Goal: Task Accomplishment & Management: Use online tool/utility

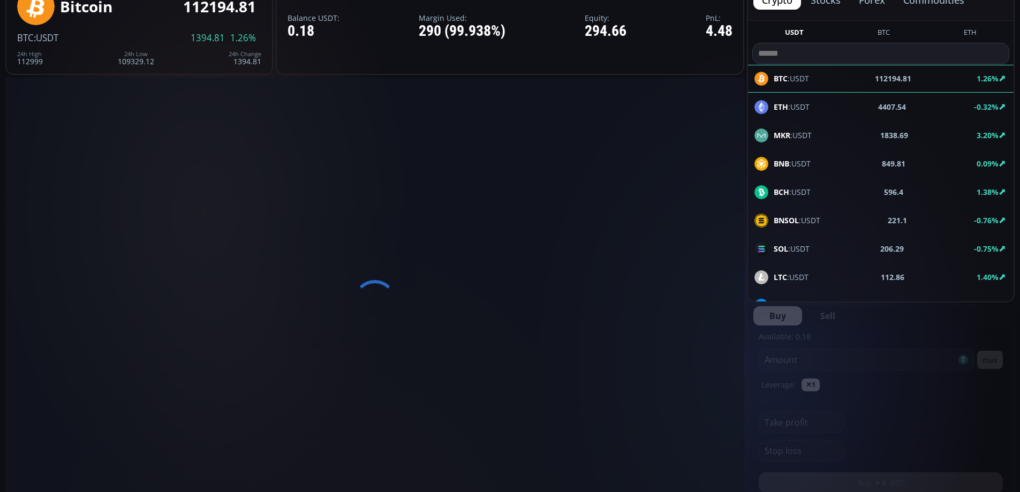
scroll to position [443, 0]
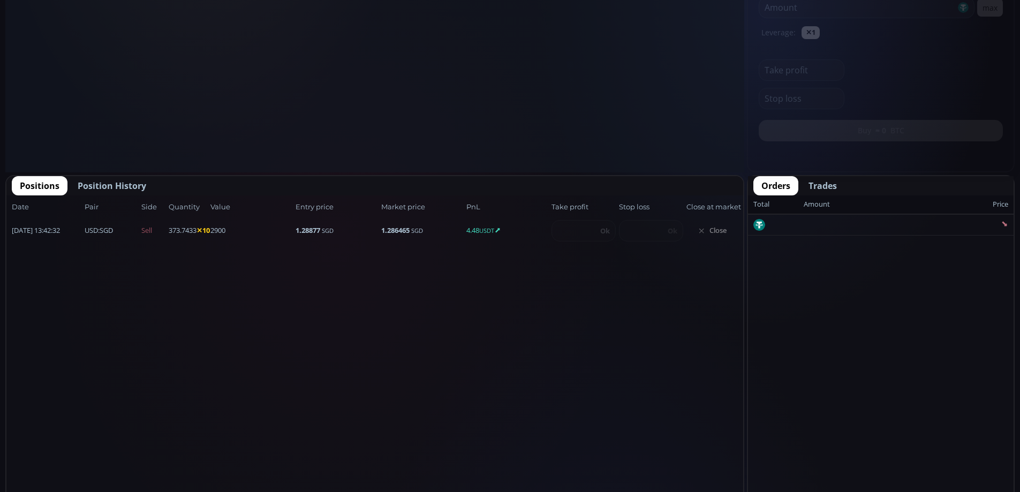
type input "********"
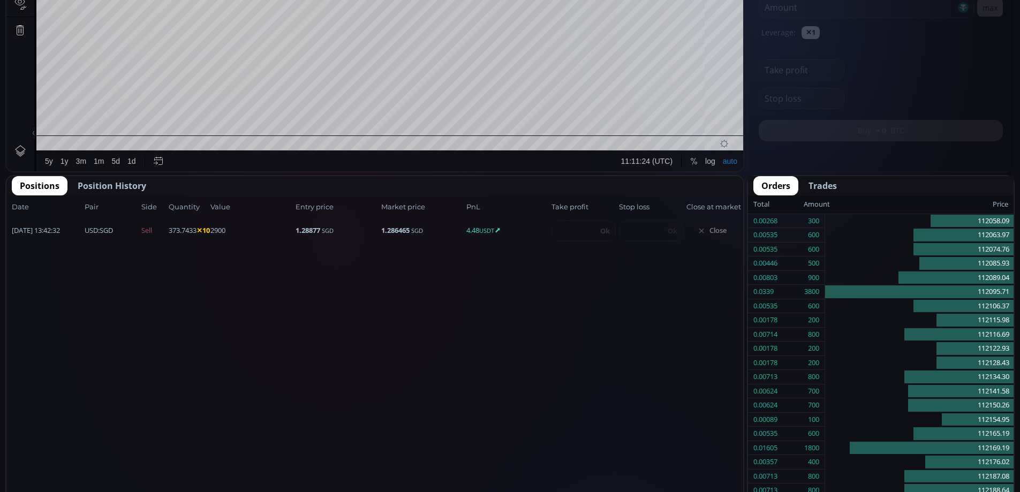
scroll to position [149, 0]
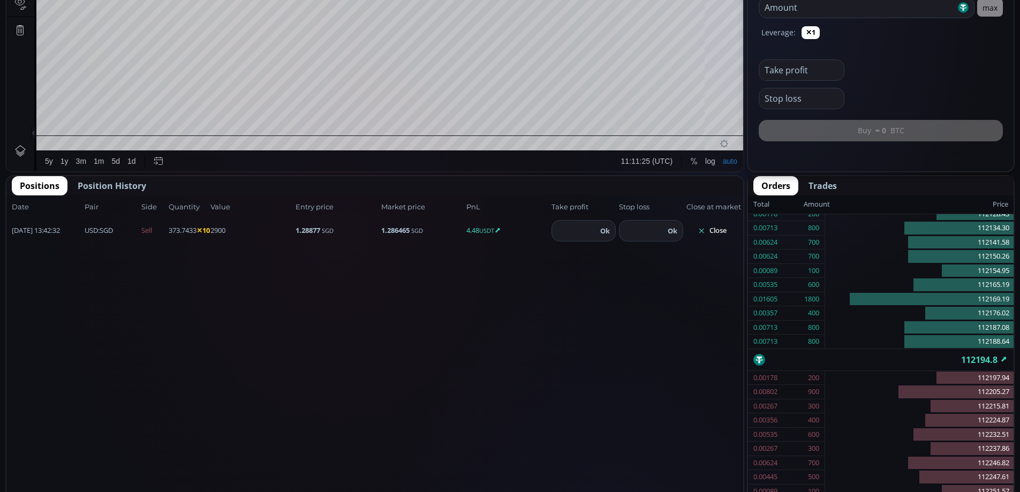
click at [720, 234] on button "Close" at bounding box center [711, 230] width 51 height 17
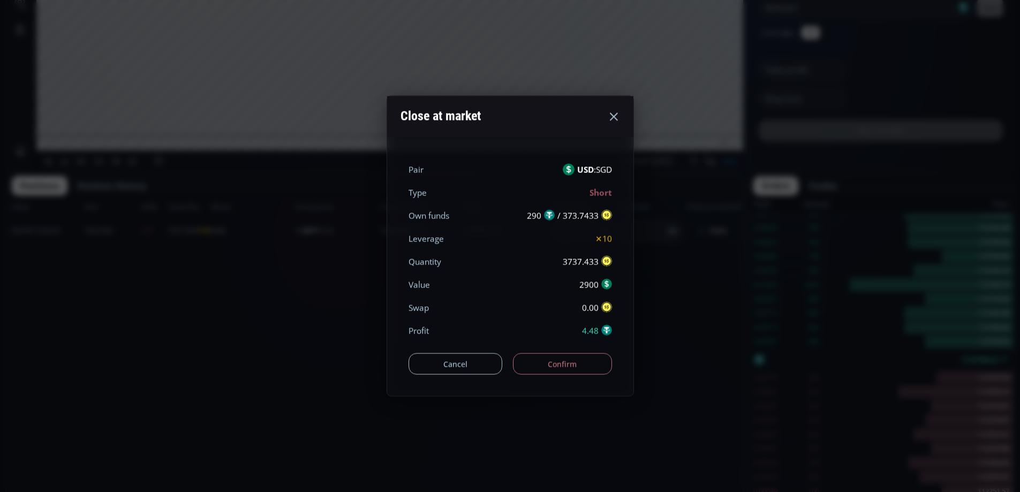
click at [564, 366] on button "Confirm" at bounding box center [562, 363] width 99 height 21
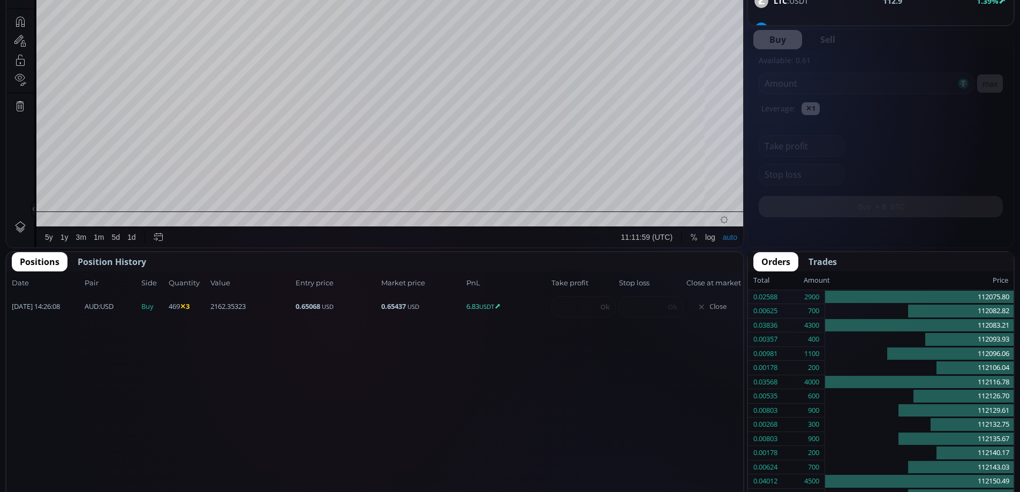
scroll to position [149, 0]
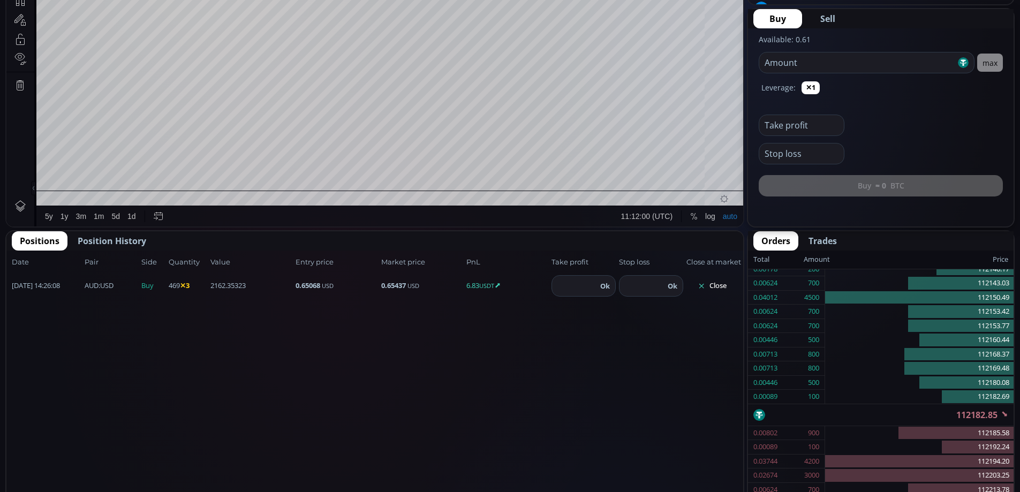
click at [721, 287] on button "Close" at bounding box center [711, 285] width 51 height 17
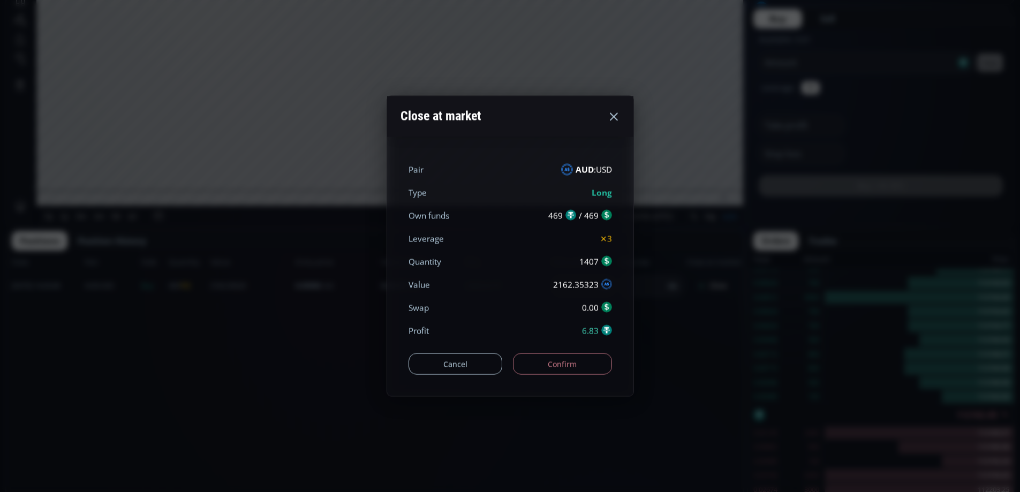
click at [536, 362] on button "Confirm" at bounding box center [562, 363] width 99 height 21
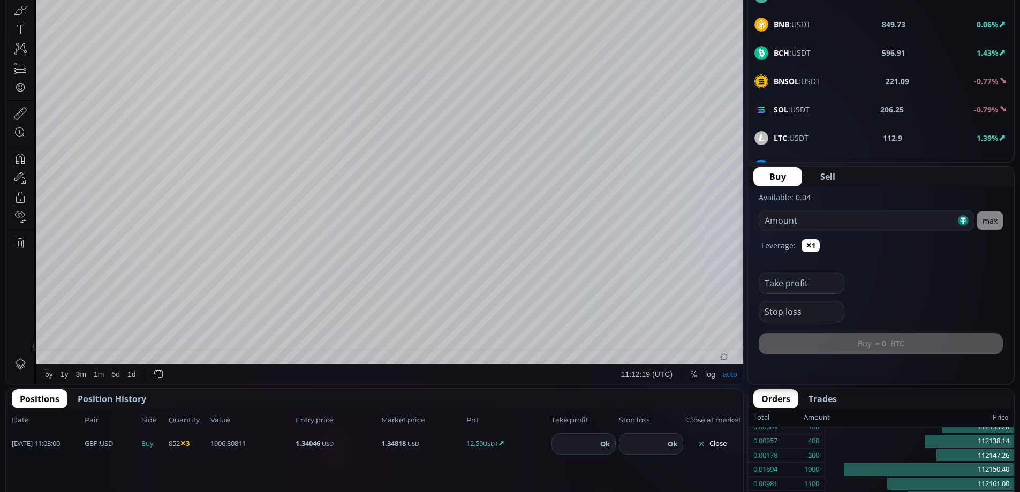
scroll to position [326, 0]
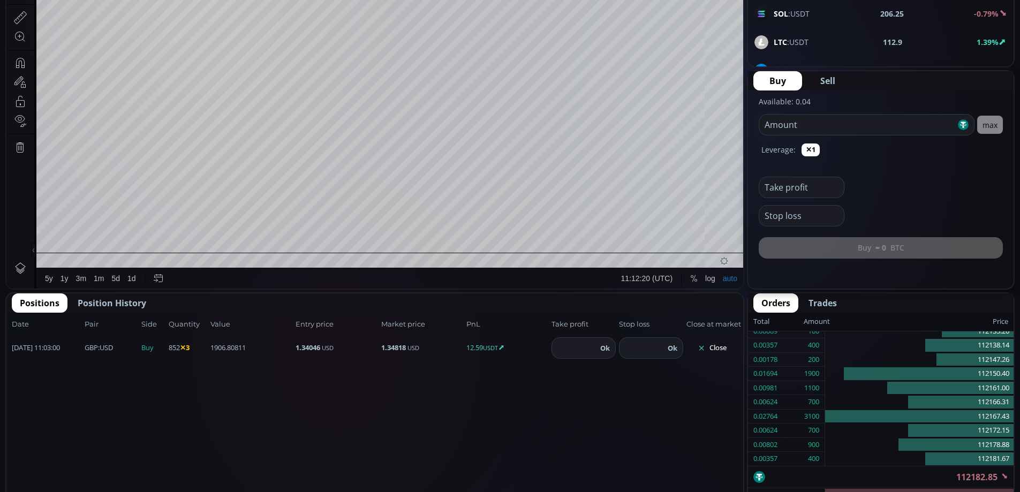
click at [716, 344] on button "Close" at bounding box center [711, 347] width 51 height 17
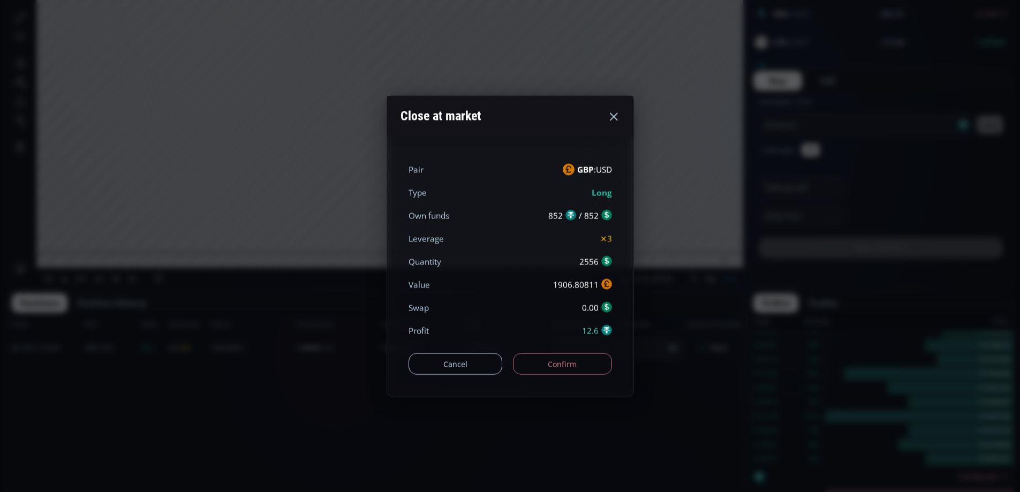
click at [566, 364] on button "Confirm" at bounding box center [562, 363] width 99 height 21
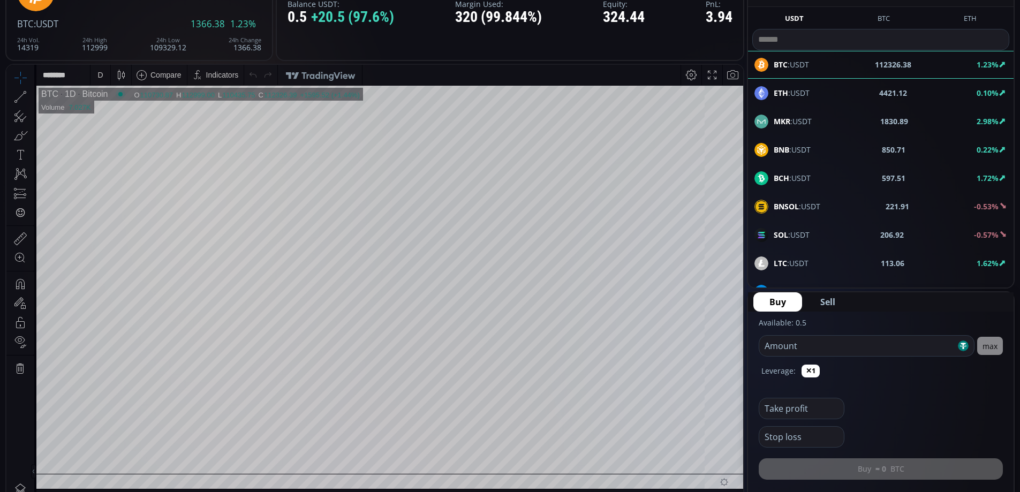
scroll to position [424, 0]
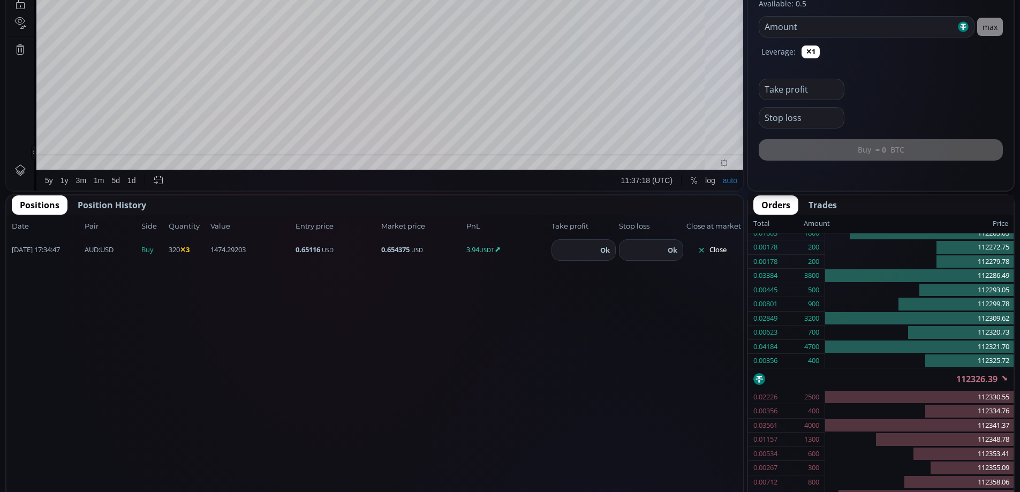
click at [719, 246] on button "Close" at bounding box center [711, 249] width 51 height 17
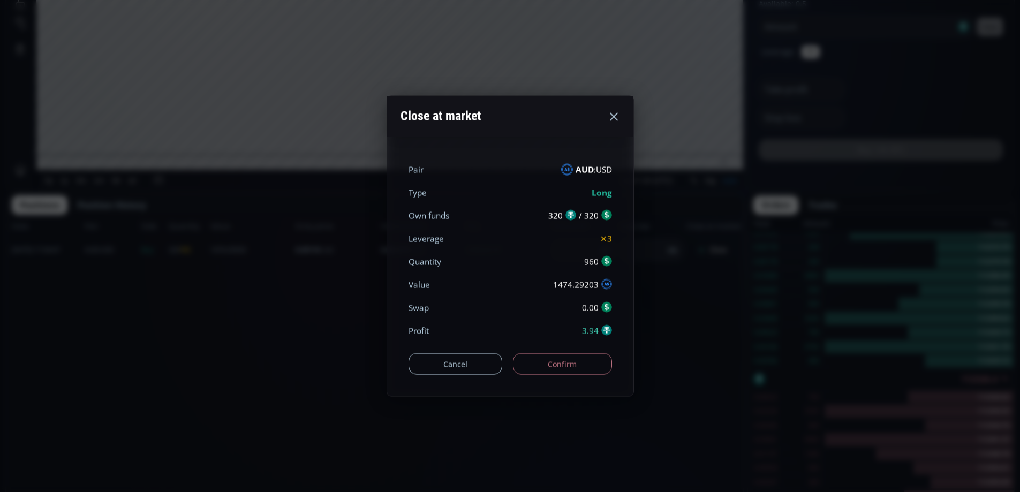
click at [567, 366] on button "Confirm" at bounding box center [562, 363] width 99 height 21
